Goal: Information Seeking & Learning: Learn about a topic

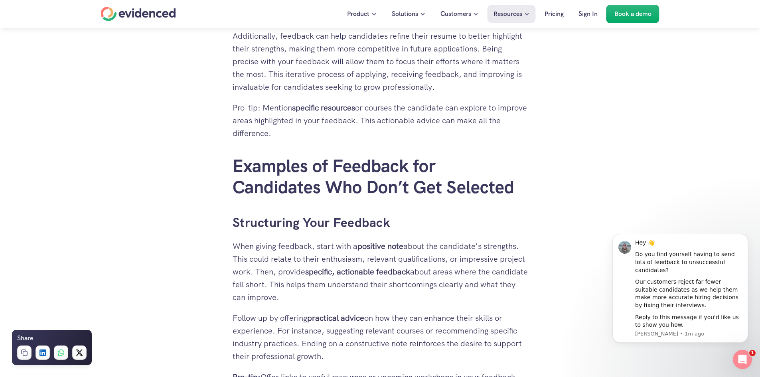
scroll to position [1596, 0]
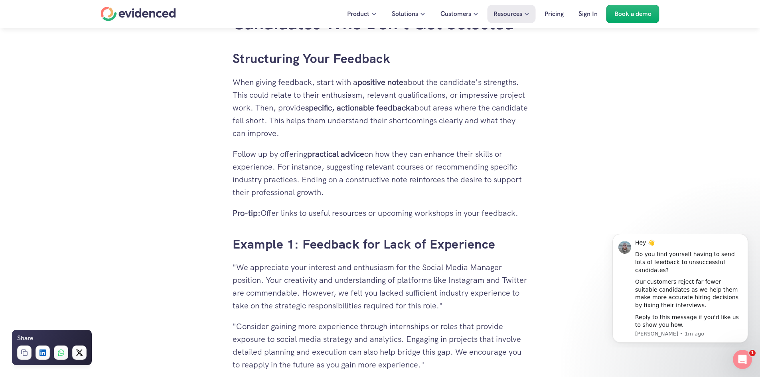
drag, startPoint x: 382, startPoint y: 245, endPoint x: 492, endPoint y: 249, distance: 109.4
click at [492, 249] on h3 "Example 1: Feedback for Lack of Experience" at bounding box center [380, 244] width 295 height 18
copy h3 "Lack of Experience"
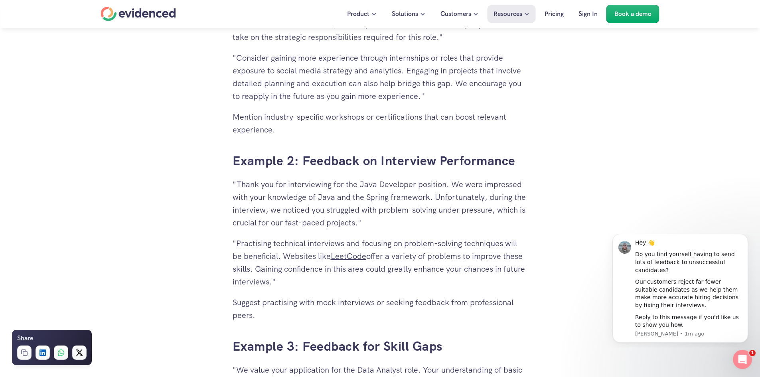
scroll to position [1876, 0]
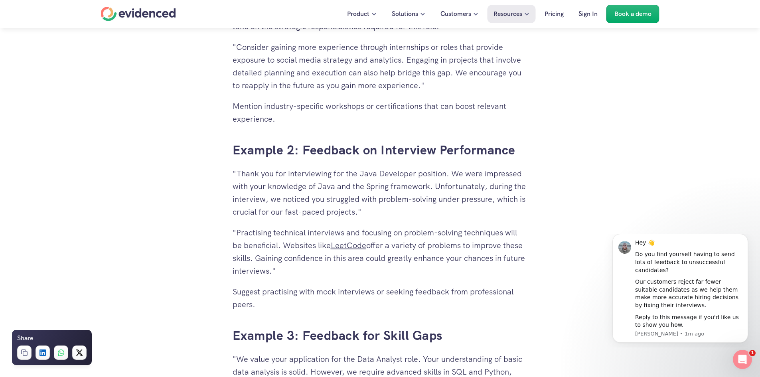
drag, startPoint x: 380, startPoint y: 152, endPoint x: 515, endPoint y: 151, distance: 134.5
click at [515, 151] on h3 "Example 2: Feedback on Interview Performance" at bounding box center [380, 150] width 295 height 18
copy h3 "Interview Performance"
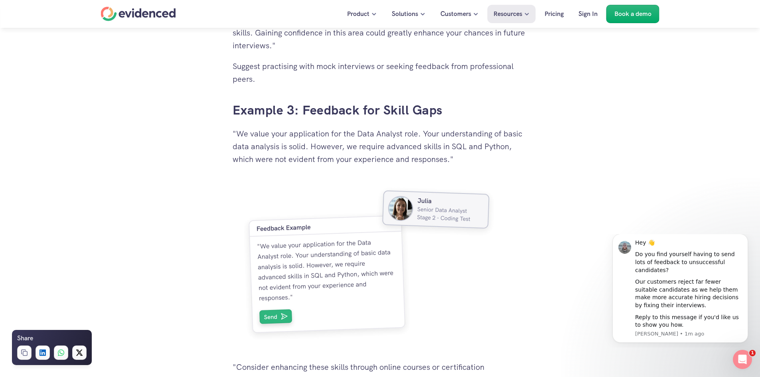
scroll to position [2115, 0]
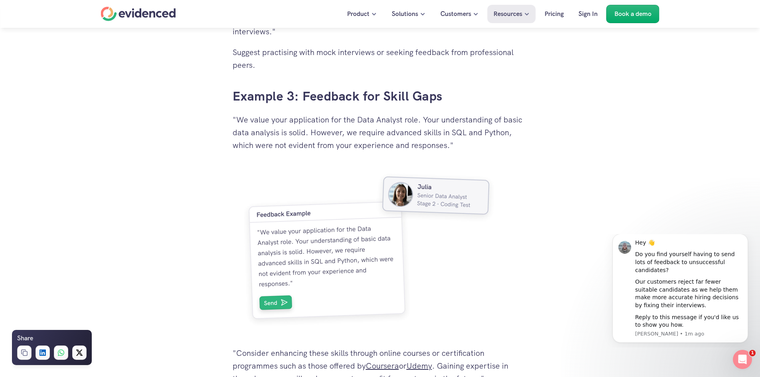
drag, startPoint x: 384, startPoint y: 95, endPoint x: 440, endPoint y: 97, distance: 56.3
click at [440, 97] on h3 "Example 3: Feedback for Skill Gaps" at bounding box center [380, 96] width 295 height 18
copy h3 "Skill Gaps"
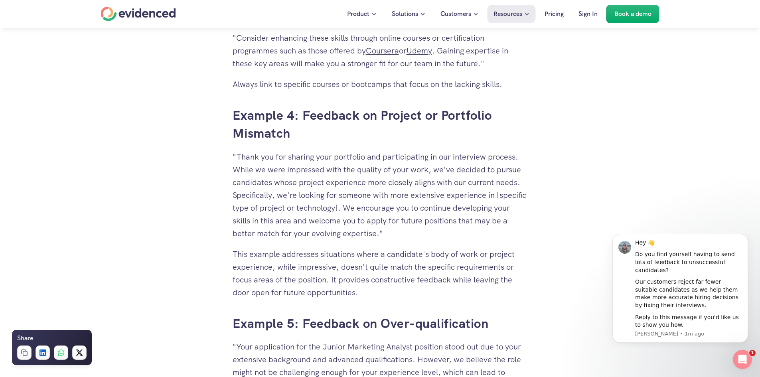
scroll to position [2434, 0]
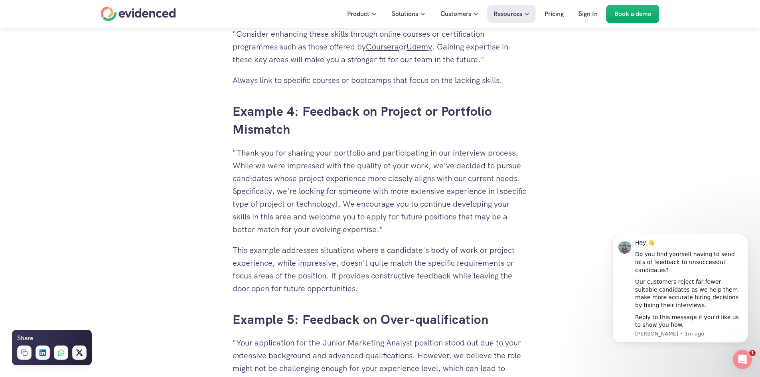
drag, startPoint x: 380, startPoint y: 113, endPoint x: 290, endPoint y: 127, distance: 91.3
click at [290, 127] on h3 "Example 4: Feedback on Project or Portfolio Mismatch" at bounding box center [380, 121] width 295 height 36
copy h3 "Project or Portfolio Mismatch"
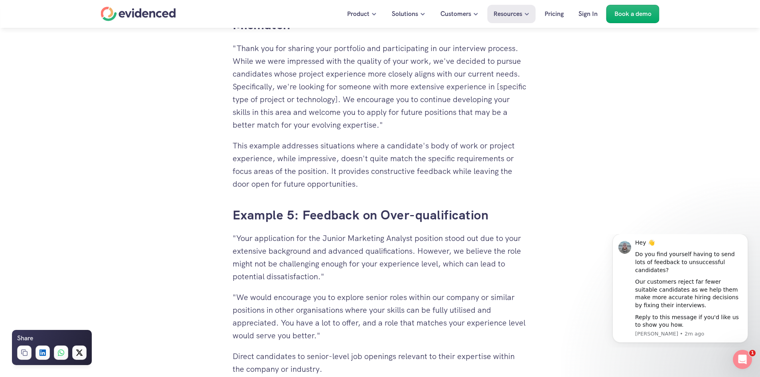
scroll to position [2634, 0]
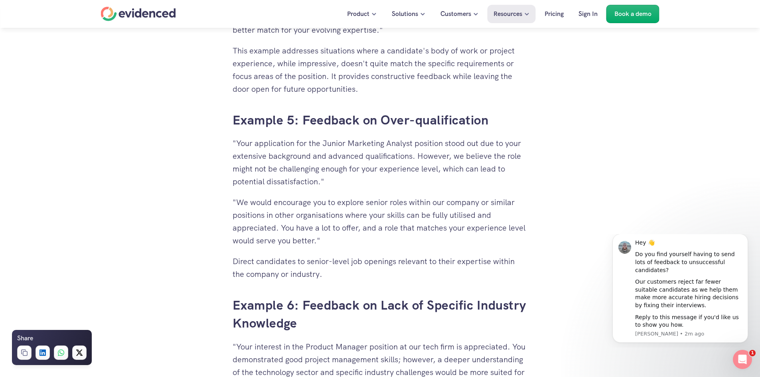
drag, startPoint x: 380, startPoint y: 119, endPoint x: 488, endPoint y: 124, distance: 108.2
click at [488, 124] on h3 "Example 5: Feedback on Over-qualification" at bounding box center [380, 120] width 295 height 18
copy h3 "Over-qualification"
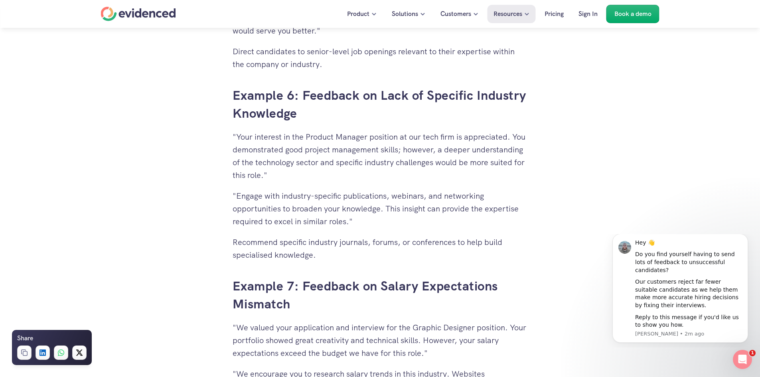
scroll to position [2873, 0]
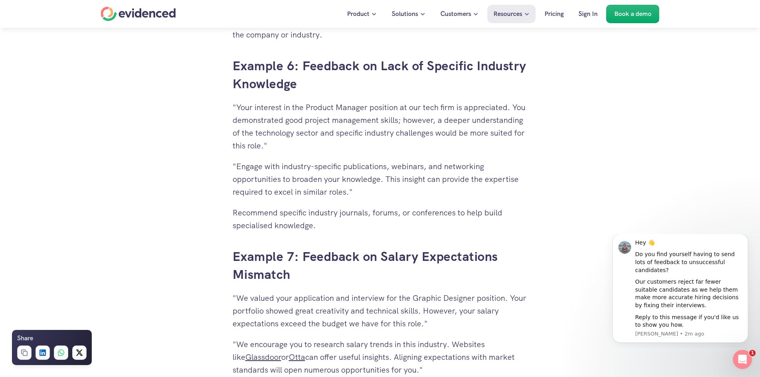
drag, startPoint x: 381, startPoint y: 65, endPoint x: 295, endPoint y: 87, distance: 88.4
click at [295, 87] on h3 "Example 6: Feedback on Lack of Specific Industry Knowledge" at bounding box center [380, 75] width 295 height 36
copy h3 "Lack of Specific Industry Knowledge"
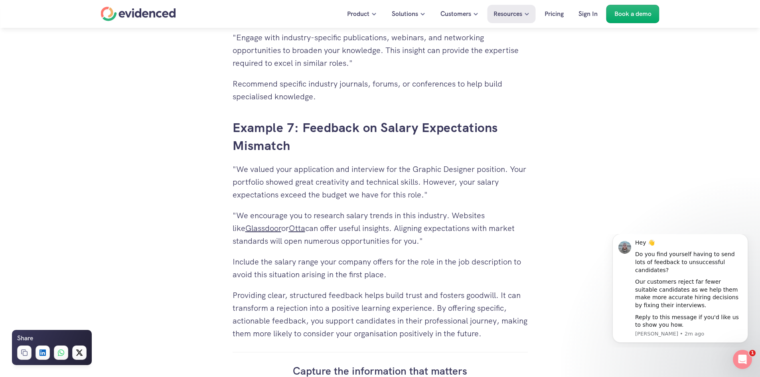
scroll to position [3033, 0]
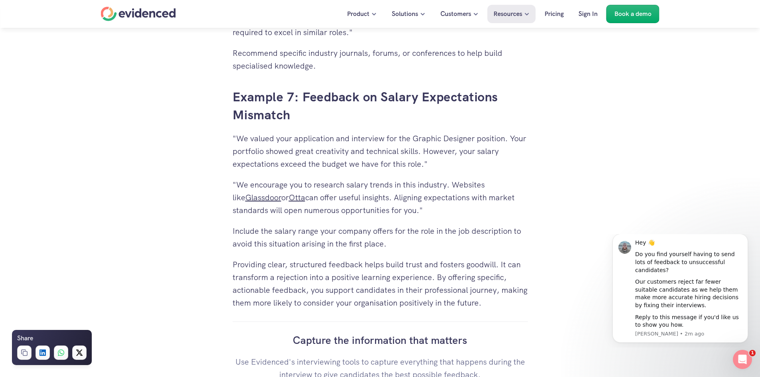
drag, startPoint x: 381, startPoint y: 97, endPoint x: 492, endPoint y: 97, distance: 110.9
click at [493, 97] on h3 "Example 7: Feedback on Salary Expectations Mismatch" at bounding box center [380, 106] width 295 height 36
click at [457, 101] on h3 "Example 7: Feedback on Salary Expectations Mismatch" at bounding box center [380, 106] width 295 height 36
drag, startPoint x: 383, startPoint y: 97, endPoint x: 493, endPoint y: 100, distance: 109.8
click at [496, 101] on h3 "Example 7: Feedback on Salary Expectations Mismatch" at bounding box center [380, 106] width 295 height 36
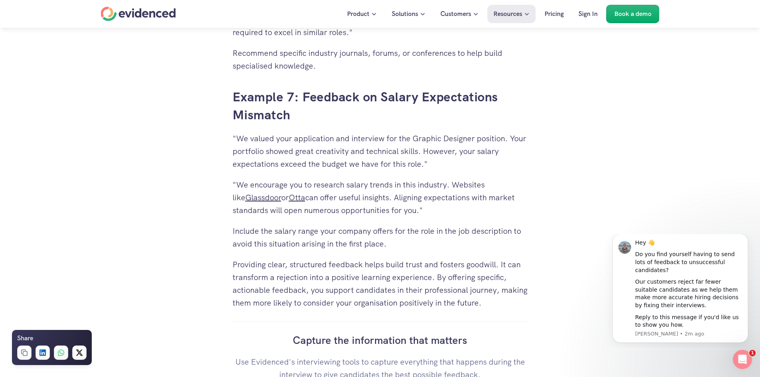
copy h3 "Salary Expectations"
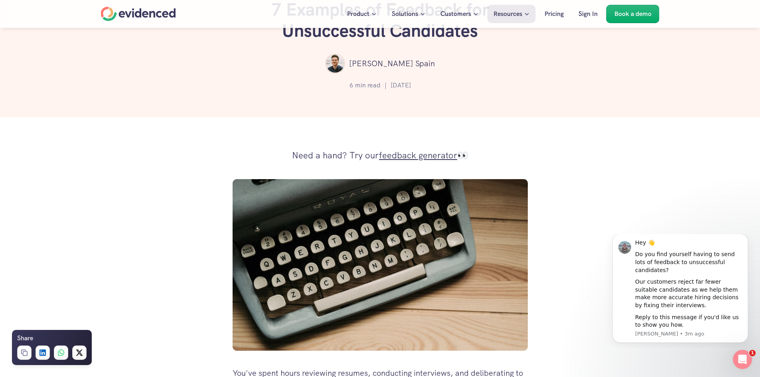
scroll to position [0, 0]
